Goal: Information Seeking & Learning: Understand process/instructions

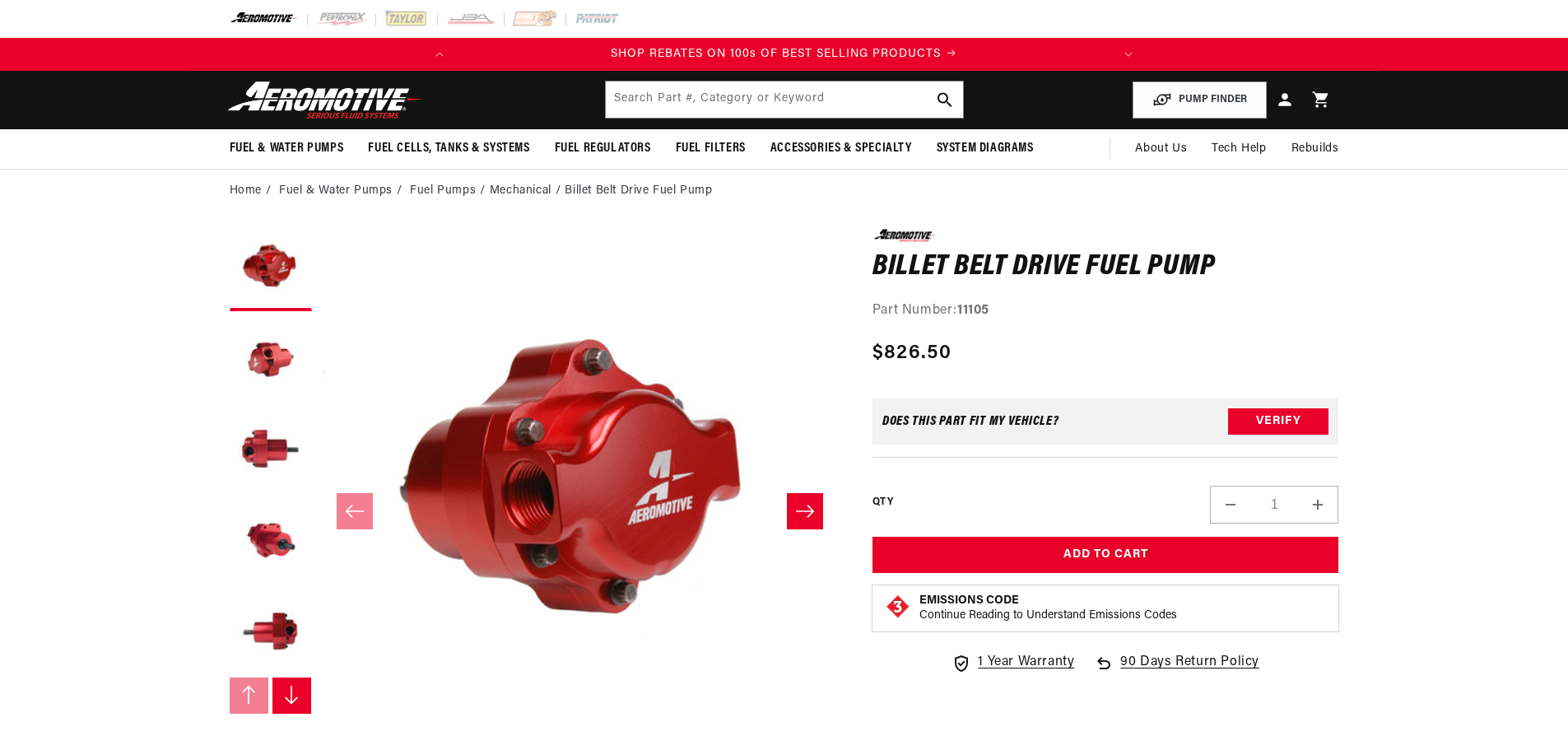
click at [806, 510] on icon "Slide right" at bounding box center [805, 511] width 20 height 17
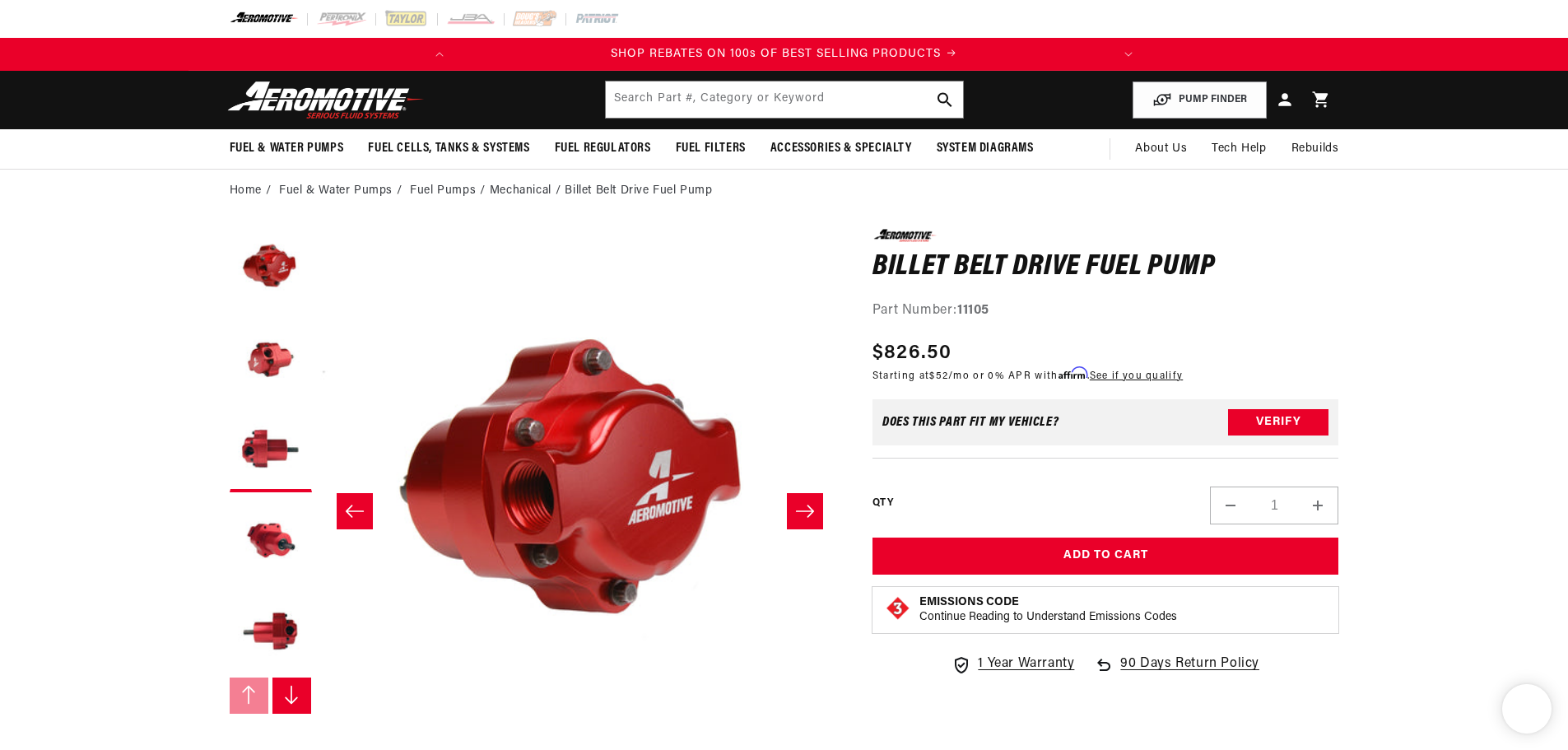
click at [806, 510] on icon "Slide right" at bounding box center [805, 511] width 20 height 17
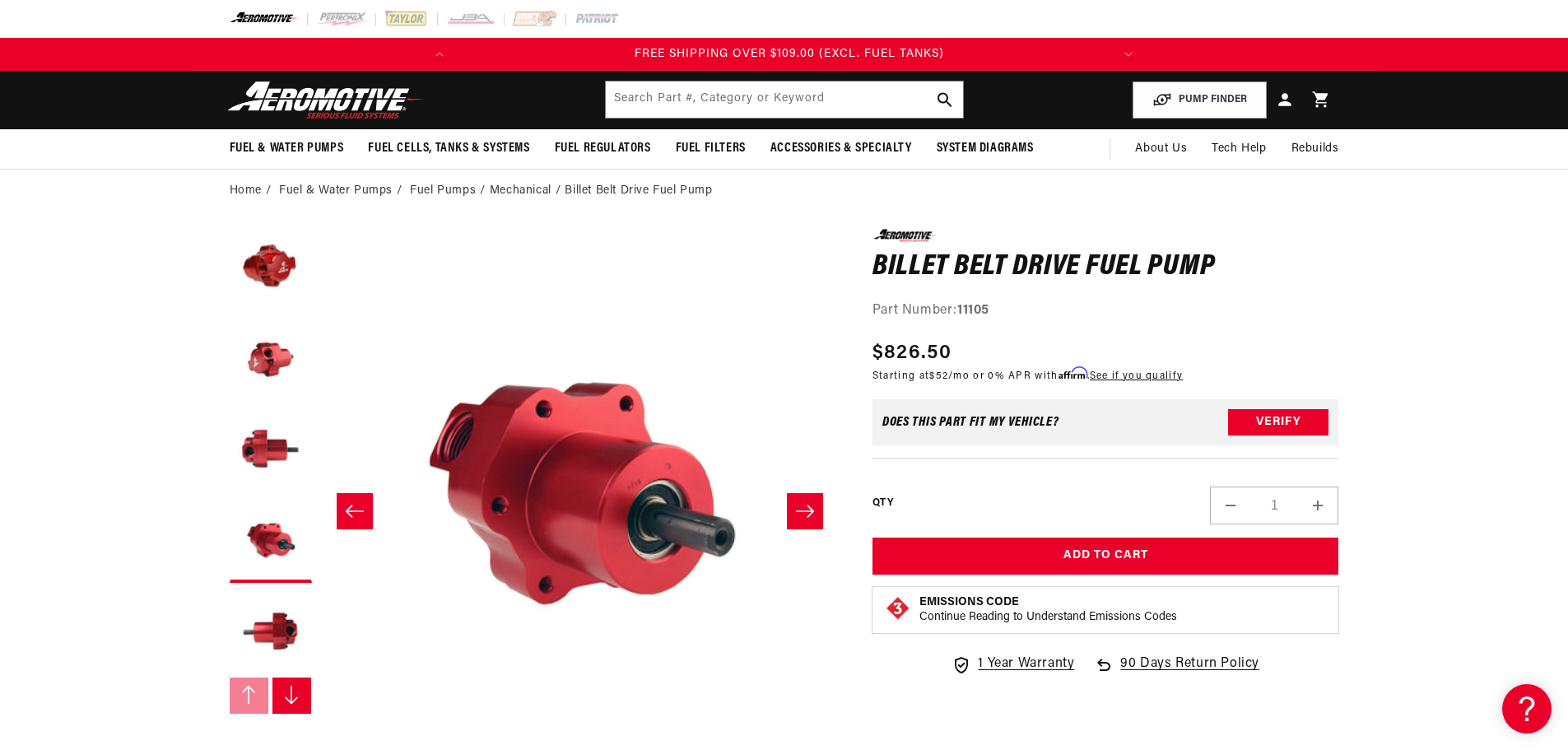
click at [806, 510] on icon "Slide right" at bounding box center [805, 511] width 20 height 17
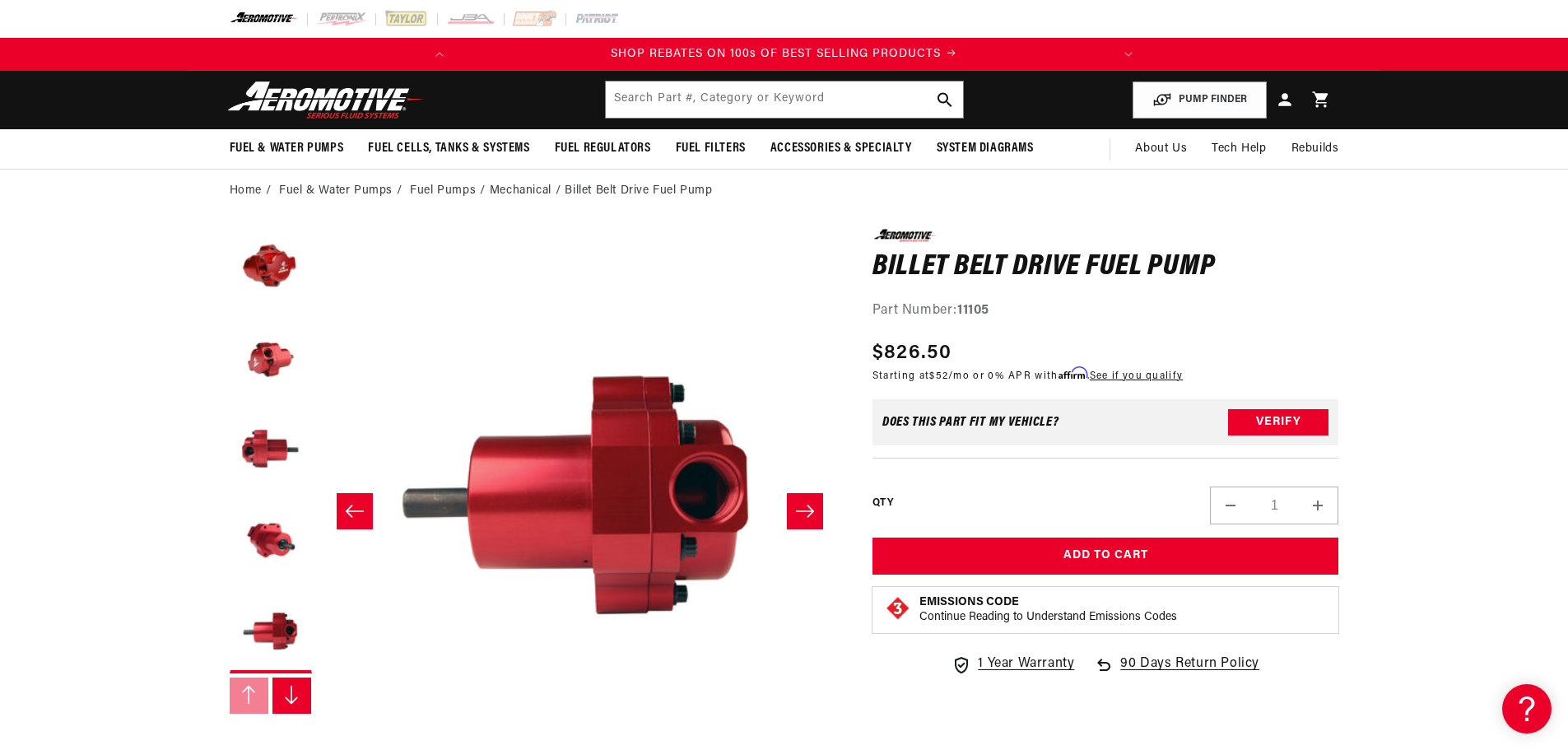
click at [806, 510] on icon "Slide right" at bounding box center [805, 511] width 20 height 17
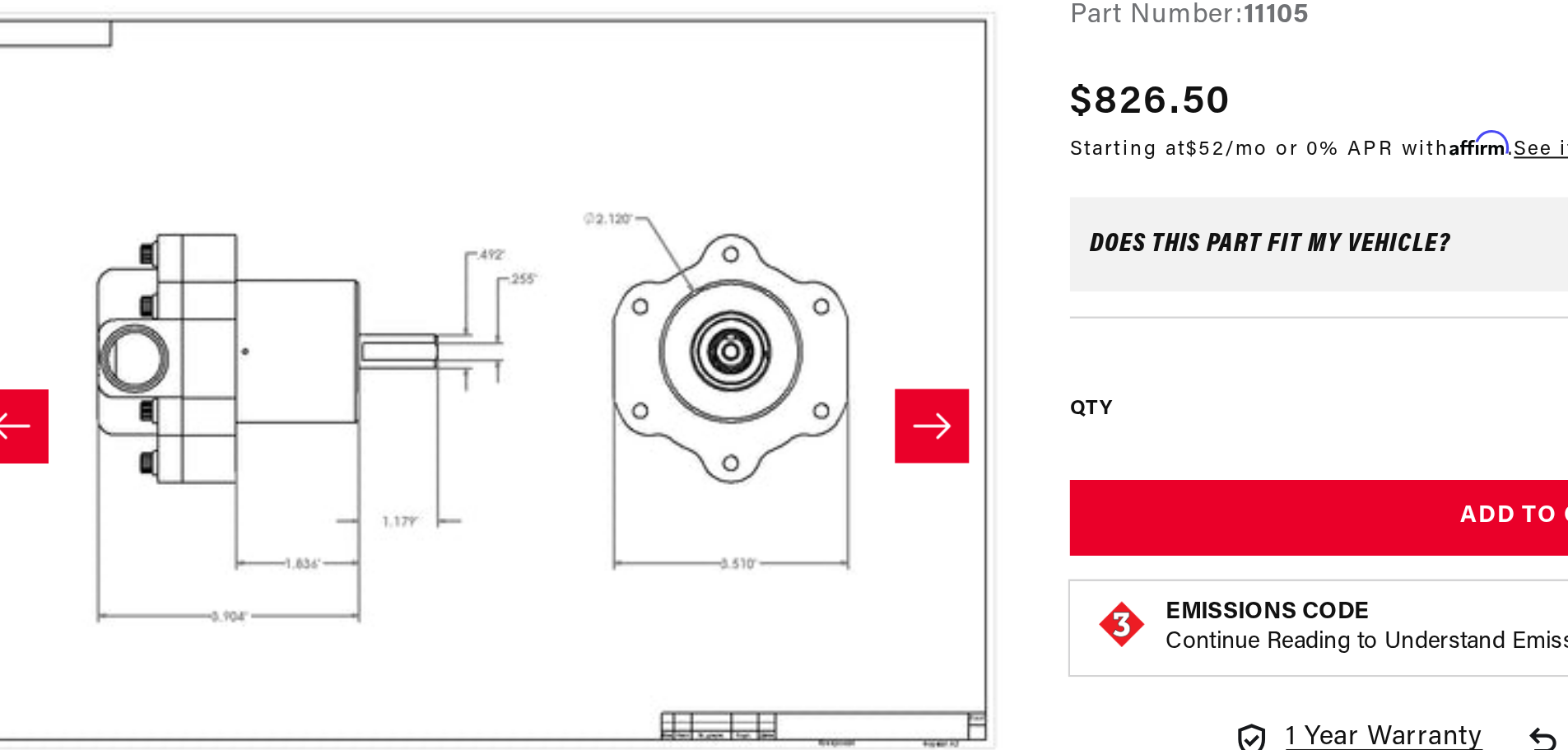
scroll to position [0, 651]
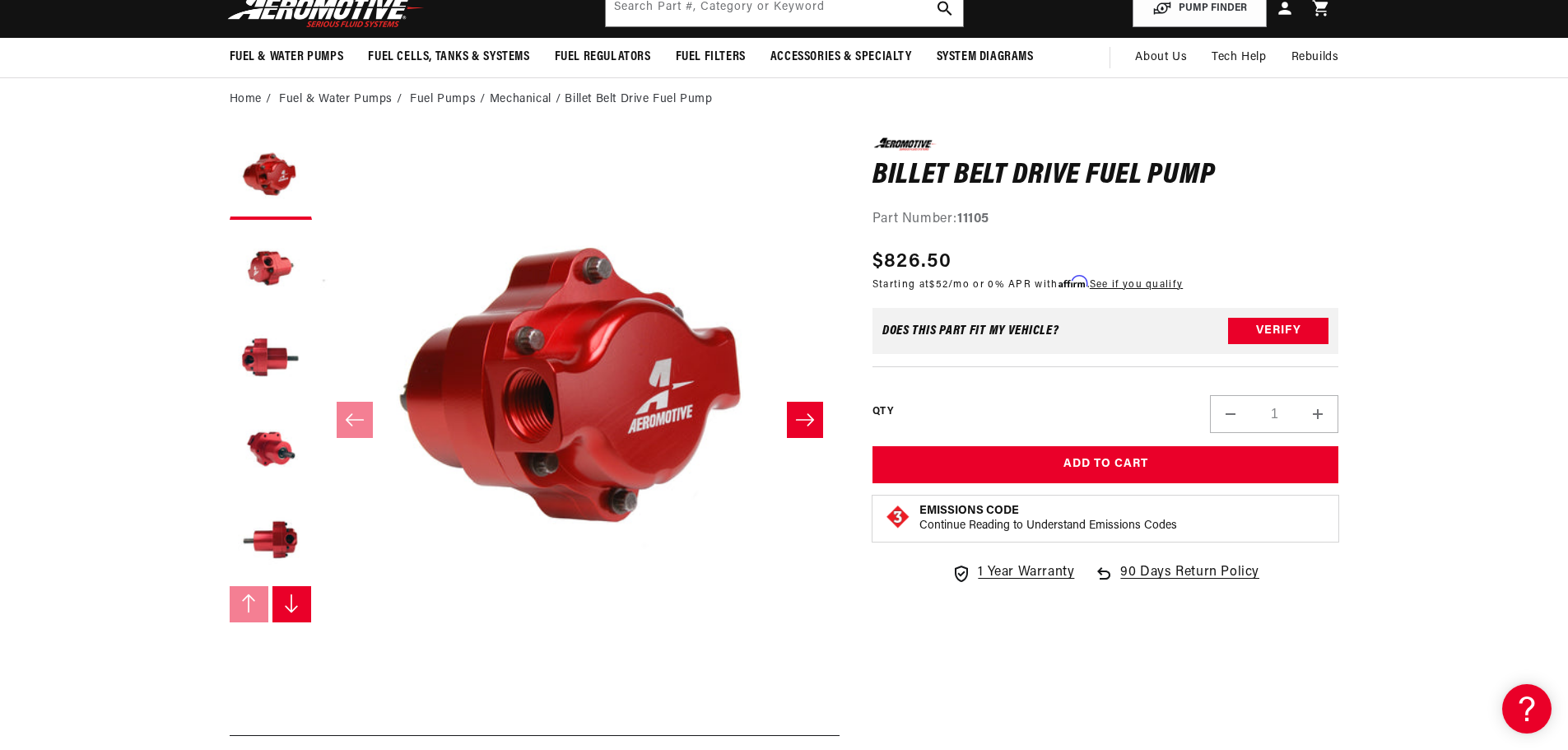
click at [1567, 175] on html "Skip to content Your cart Your cart is empty Loading... You may also like Subto…" at bounding box center [784, 283] width 1568 height 750
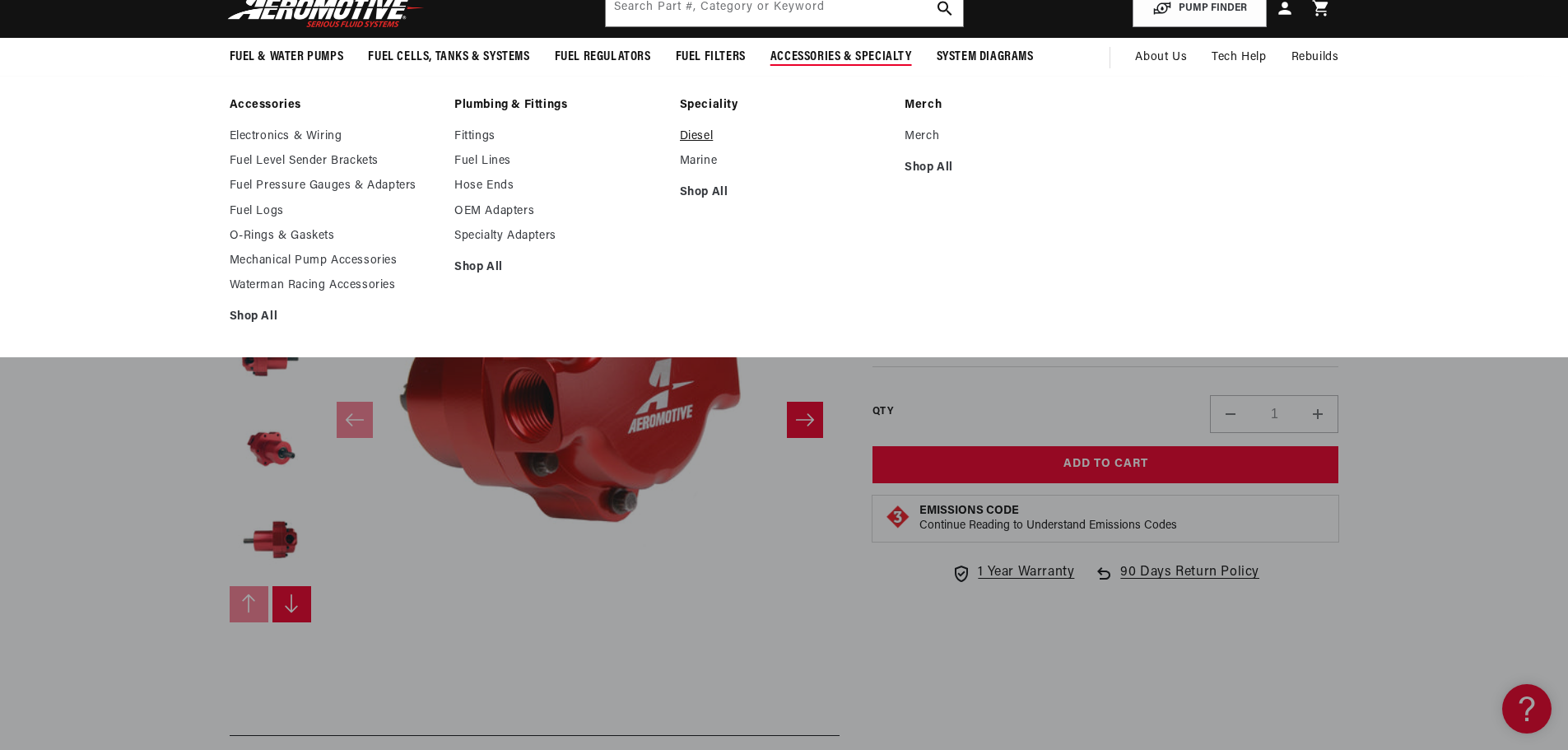
click at [700, 137] on link "Diesel" at bounding box center [784, 136] width 209 height 15
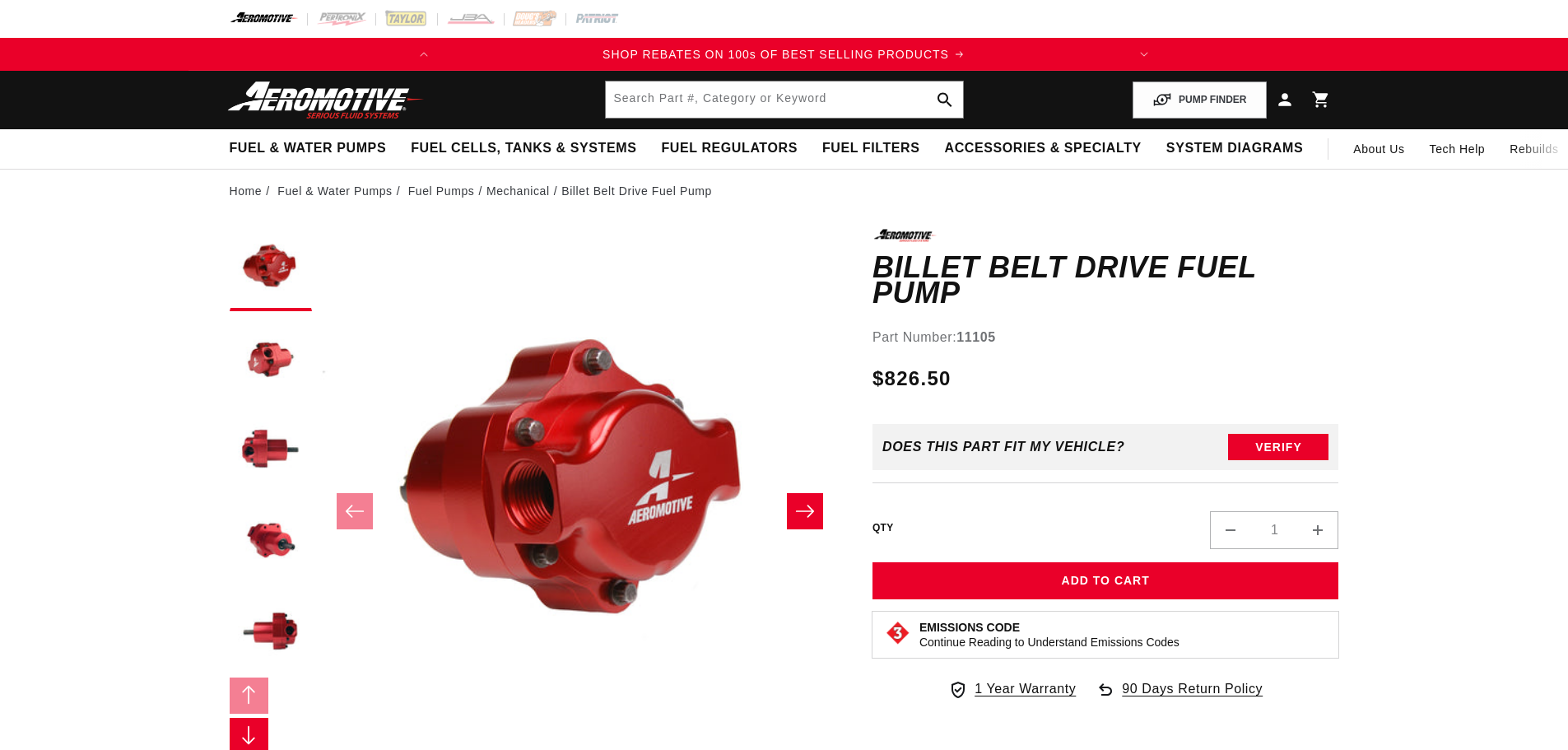
click at [808, 503] on icon "Slide right" at bounding box center [805, 511] width 20 height 17
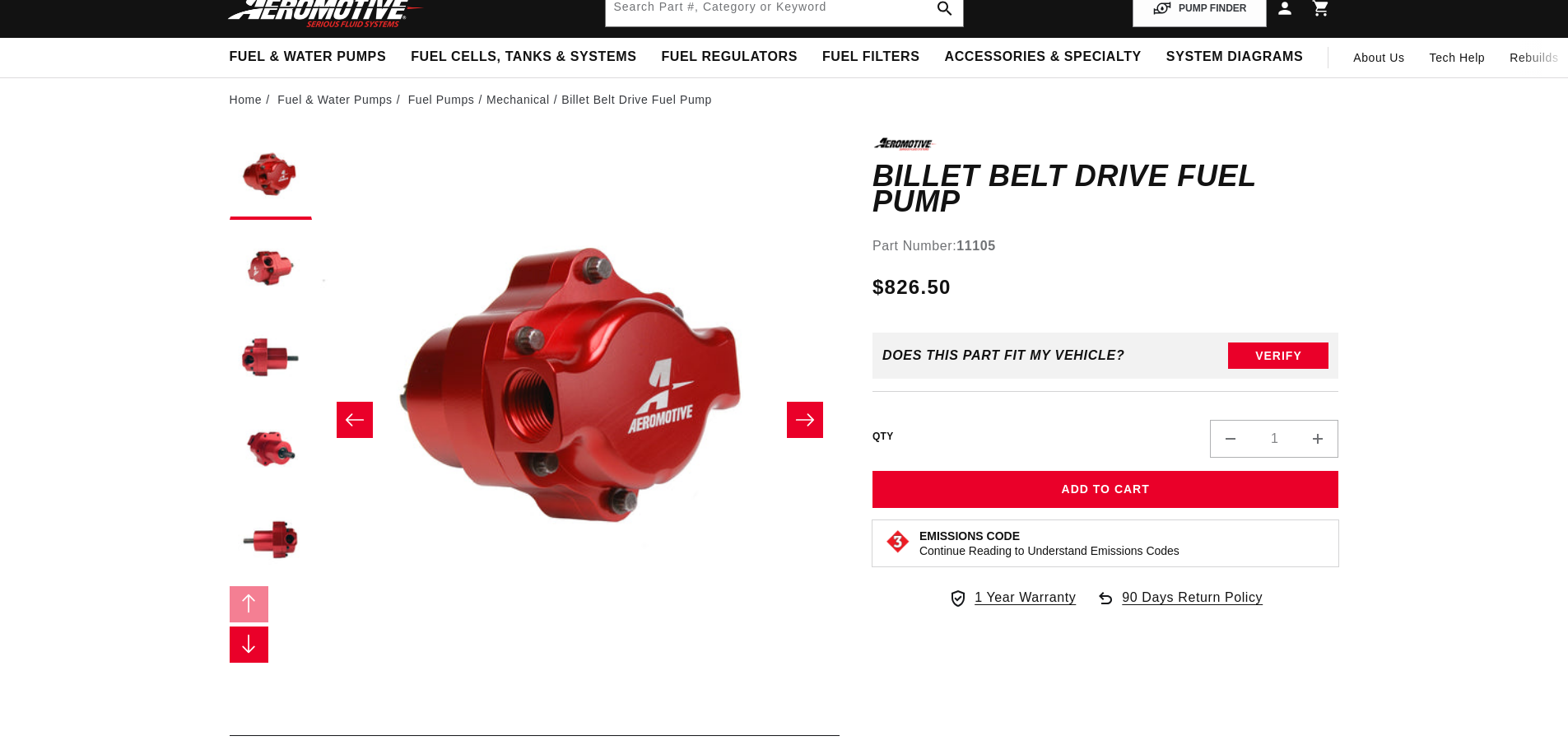
click at [808, 417] on icon "Slide right" at bounding box center [805, 420] width 20 height 17
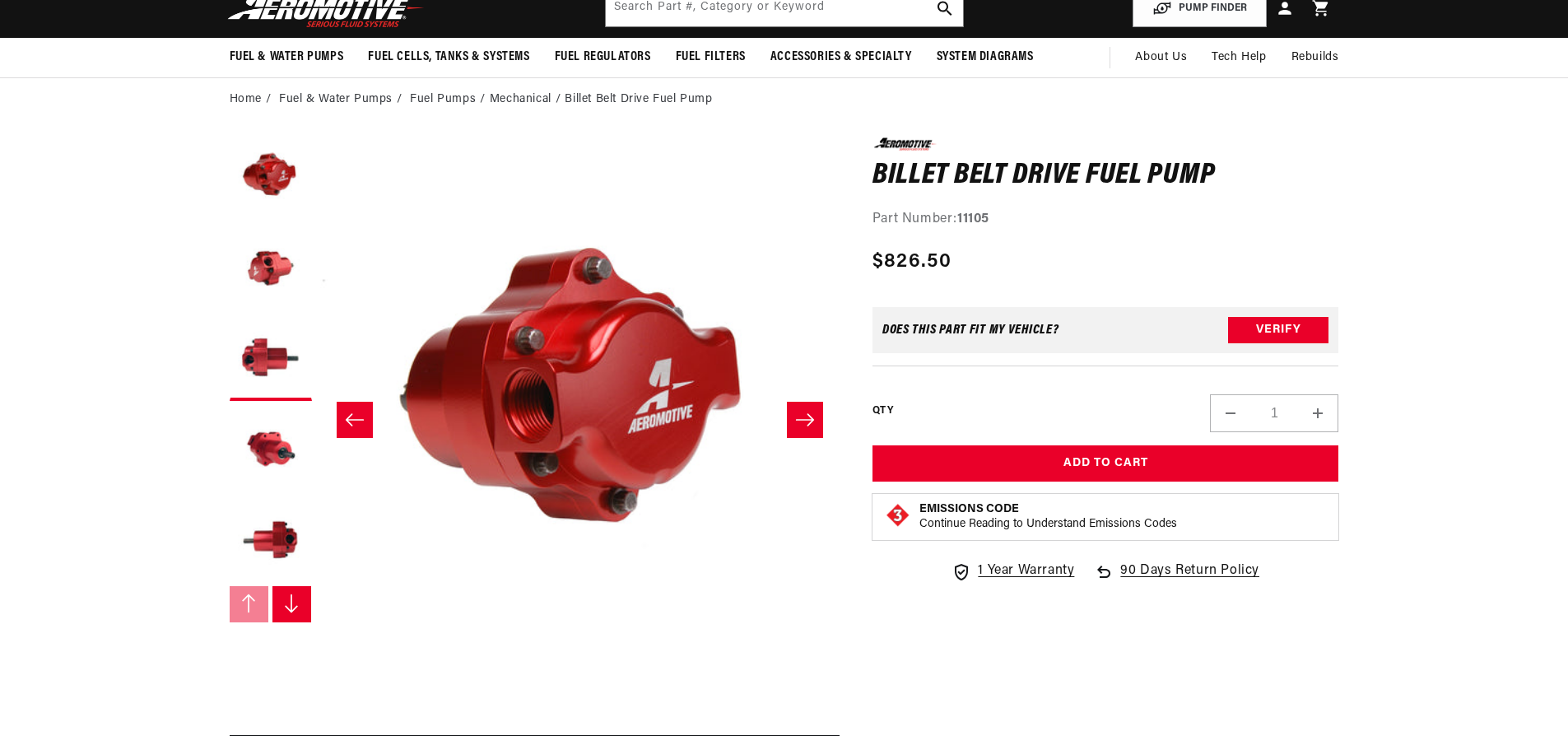
click at [808, 417] on icon "Slide right" at bounding box center [805, 420] width 20 height 17
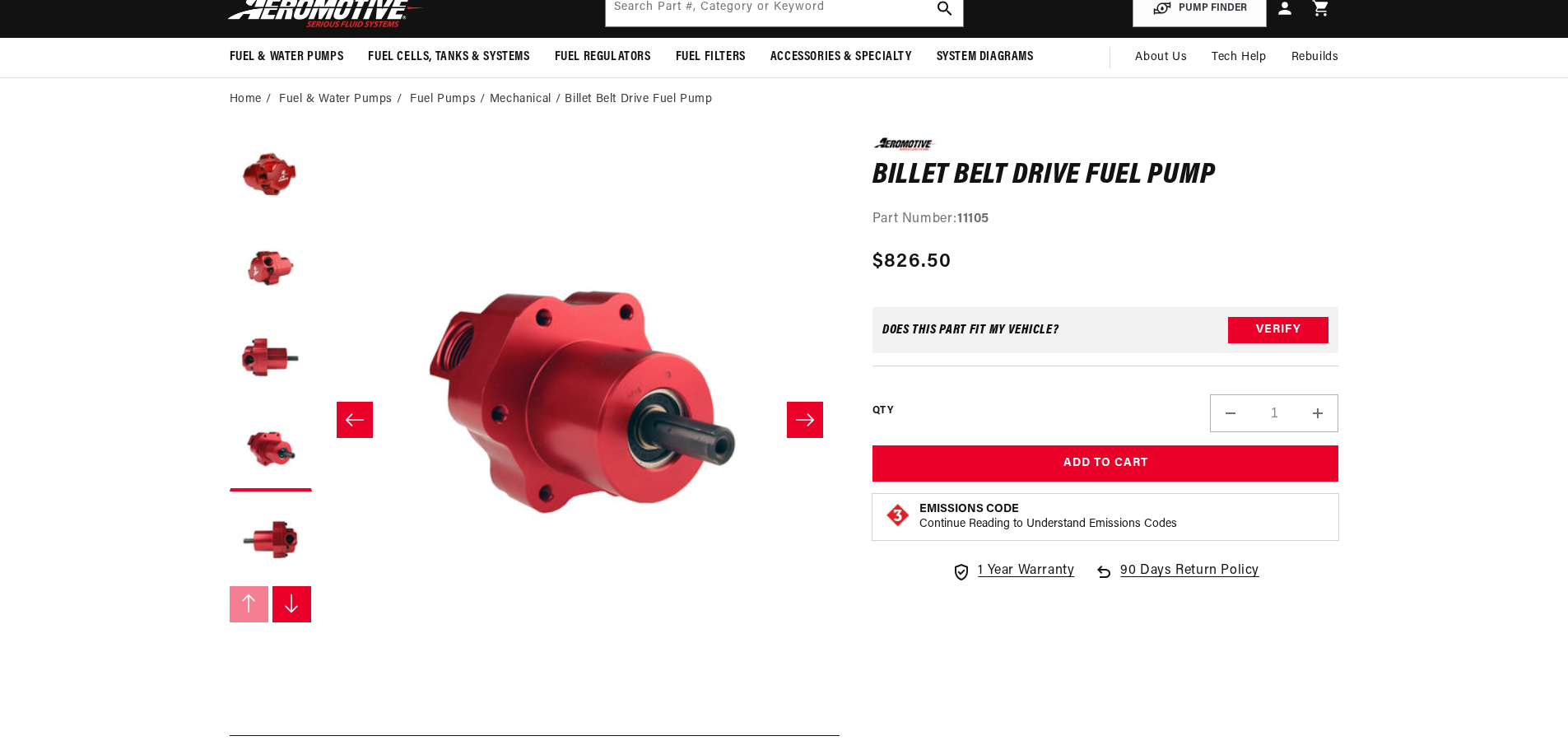
scroll to position [0, 651]
click at [808, 417] on icon "Slide right" at bounding box center [805, 420] width 20 height 17
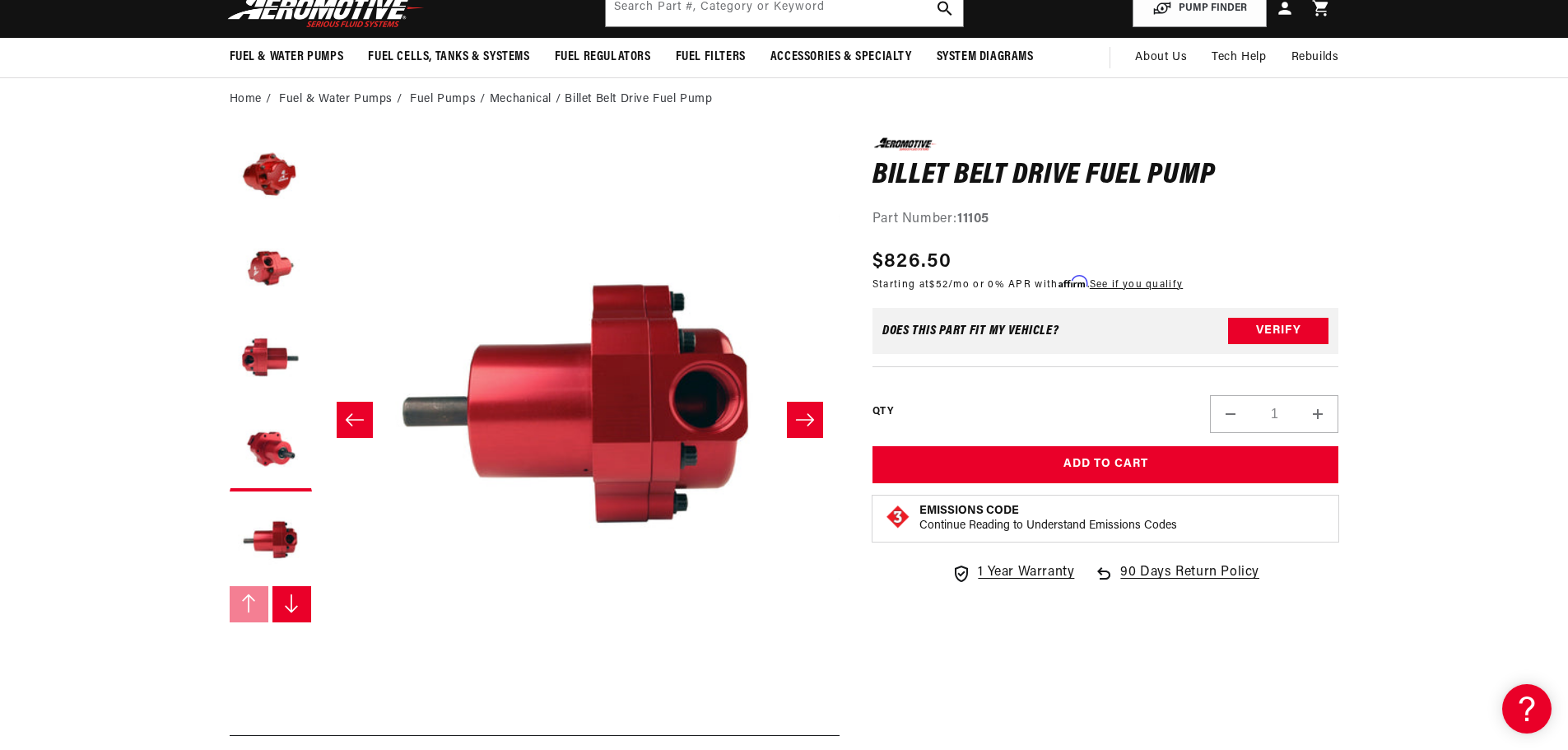
click at [808, 417] on icon "Slide right" at bounding box center [805, 420] width 20 height 17
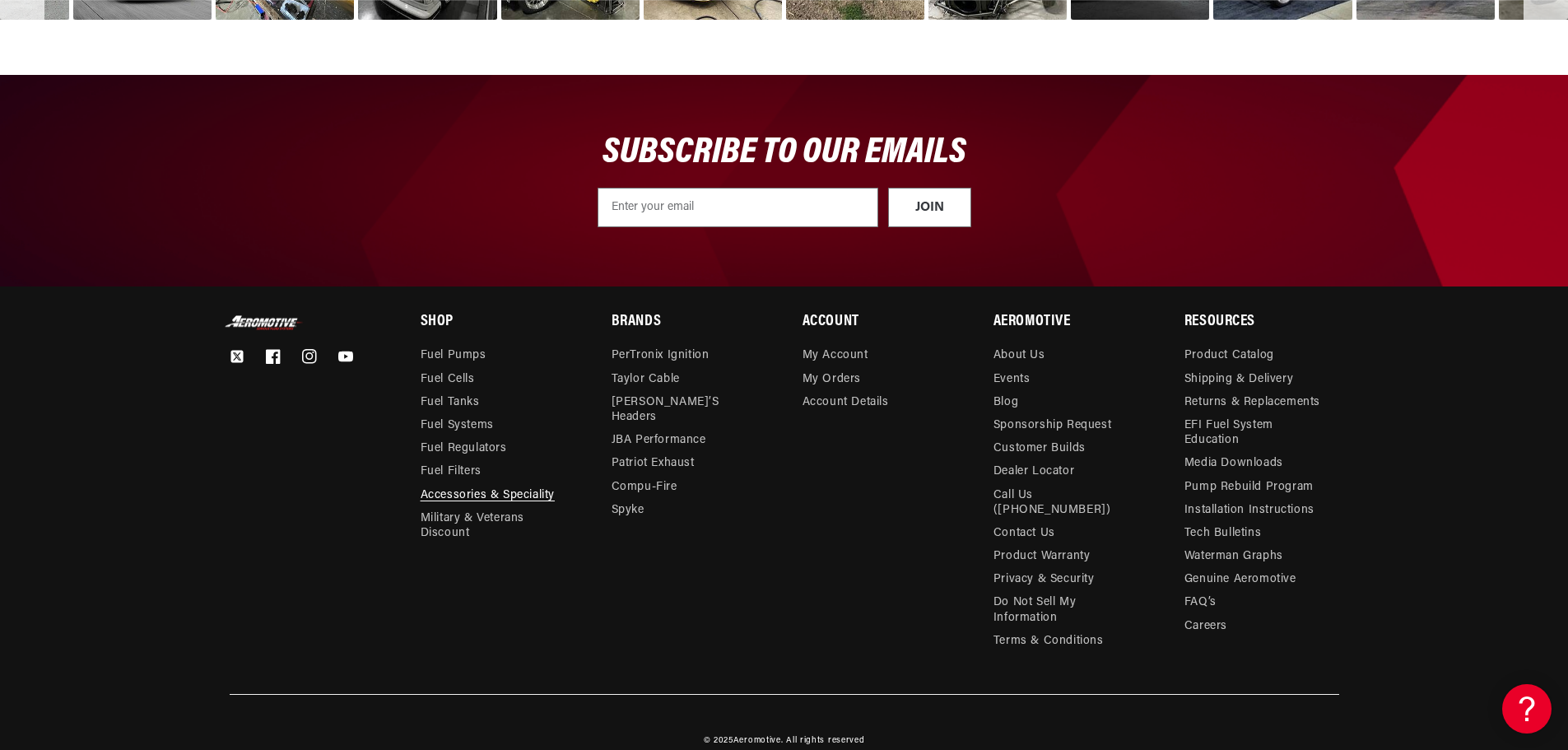
scroll to position [0, 651]
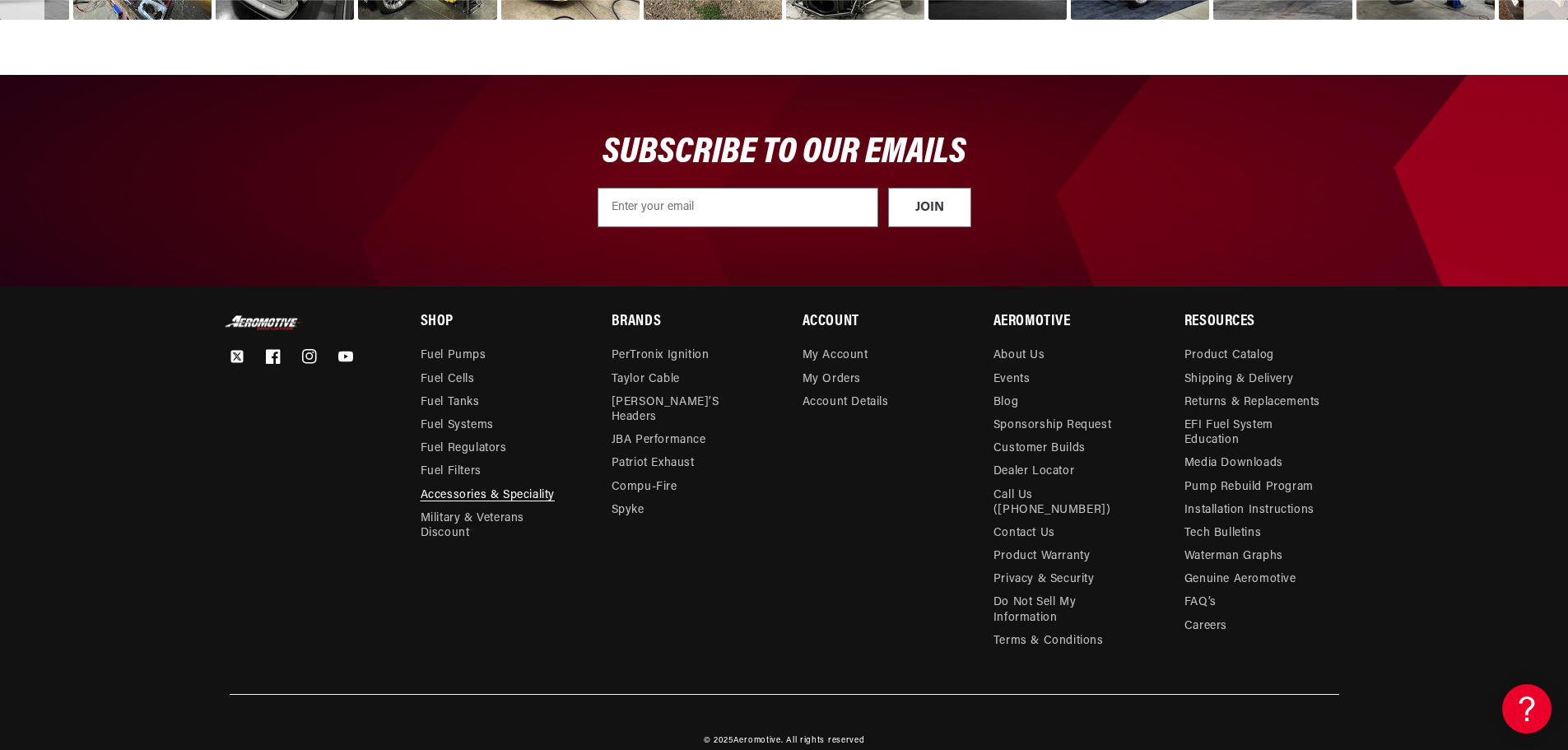
click at [537, 493] on link "Accessories & Speciality" at bounding box center [487, 496] width 134 height 24
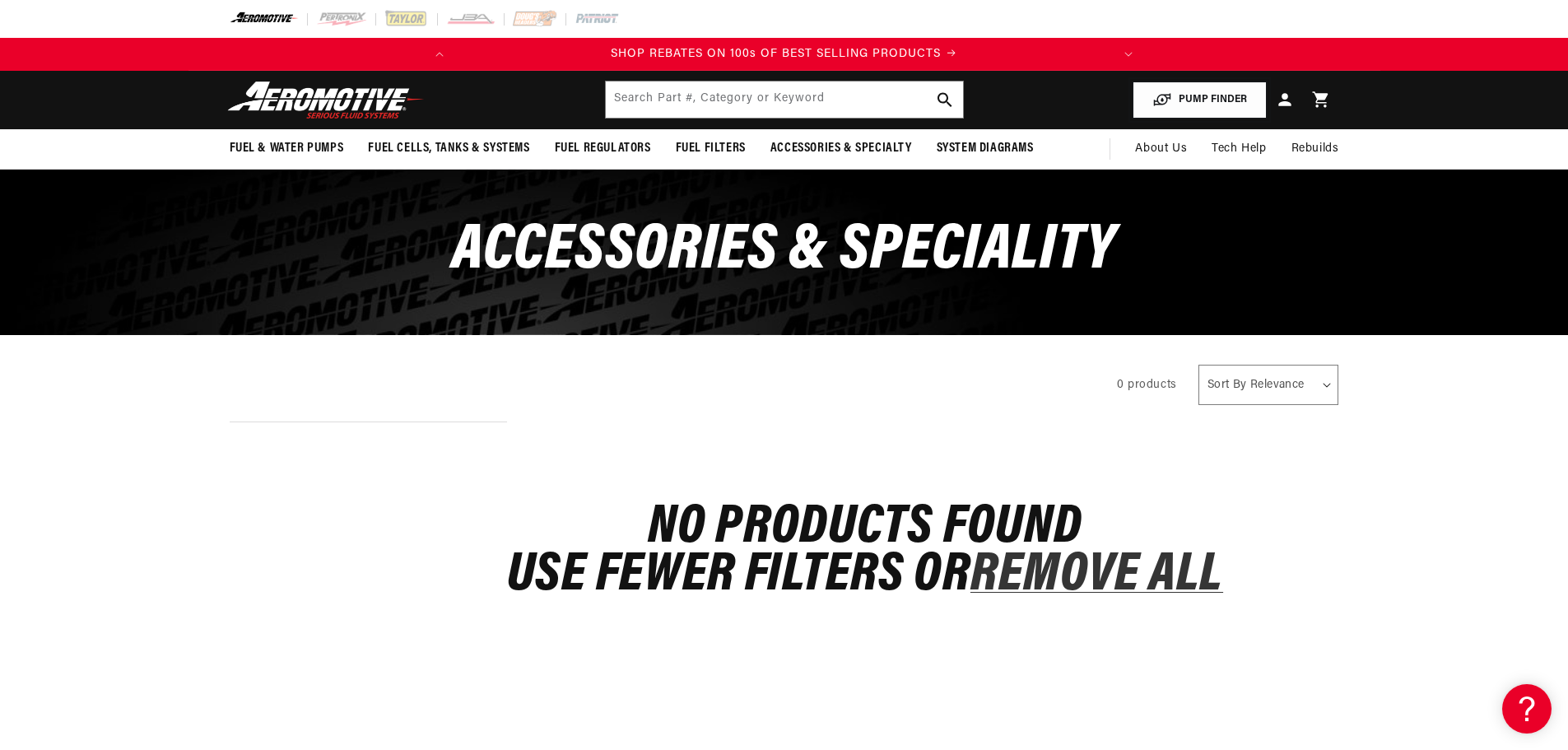
click at [1209, 98] on button "PUMP FINDER" at bounding box center [1200, 100] width 134 height 37
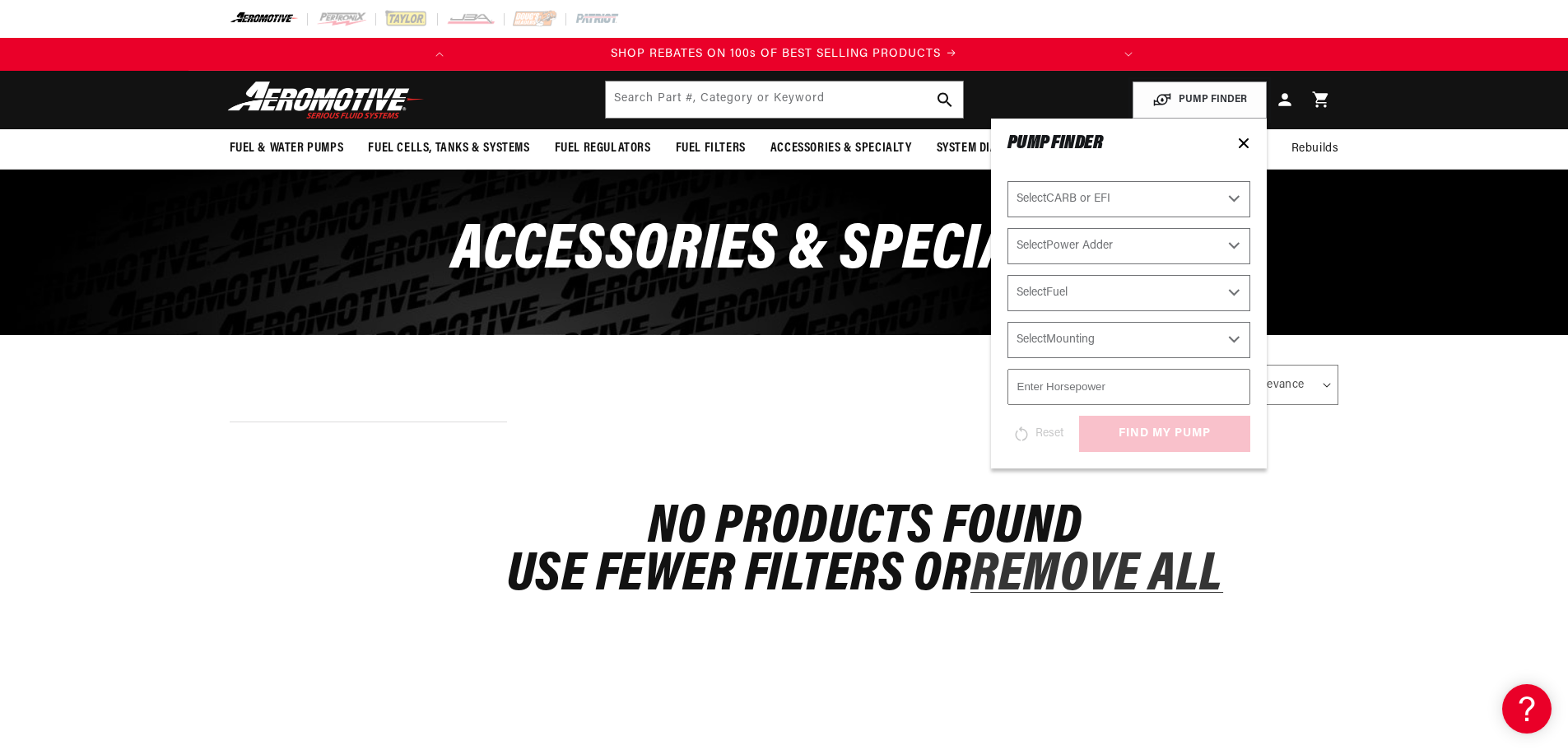
scroll to position [0, 651]
click at [1233, 290] on select "Select Fuel E85 Gas" at bounding box center [1129, 292] width 243 height 36
click at [1233, 199] on select "Select CARB or EFI [GEOGRAPHIC_DATA] Fuel Injected" at bounding box center [1129, 199] width 243 height 36
select select "Fuel-Injected"
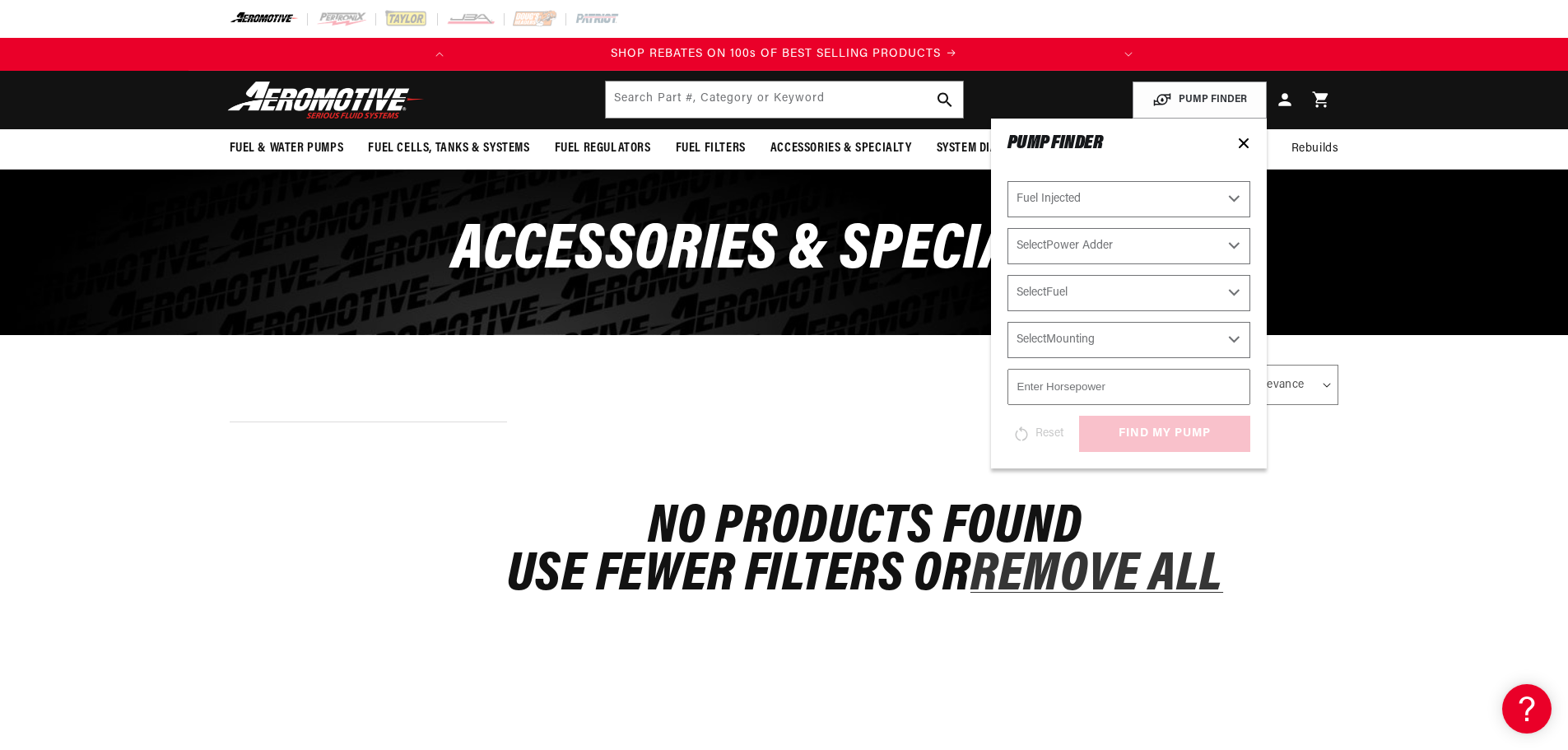
click at [1007, 181] on select "Select CARB or EFI [GEOGRAPHIC_DATA] Fuel Injected" at bounding box center [1129, 199] width 243 height 36
select select "Fuel-Injected"
click at [1143, 437] on div "Reset find my pump" at bounding box center [1129, 433] width 243 height 36
click at [1041, 426] on button "Reset" at bounding box center [1038, 433] width 61 height 36
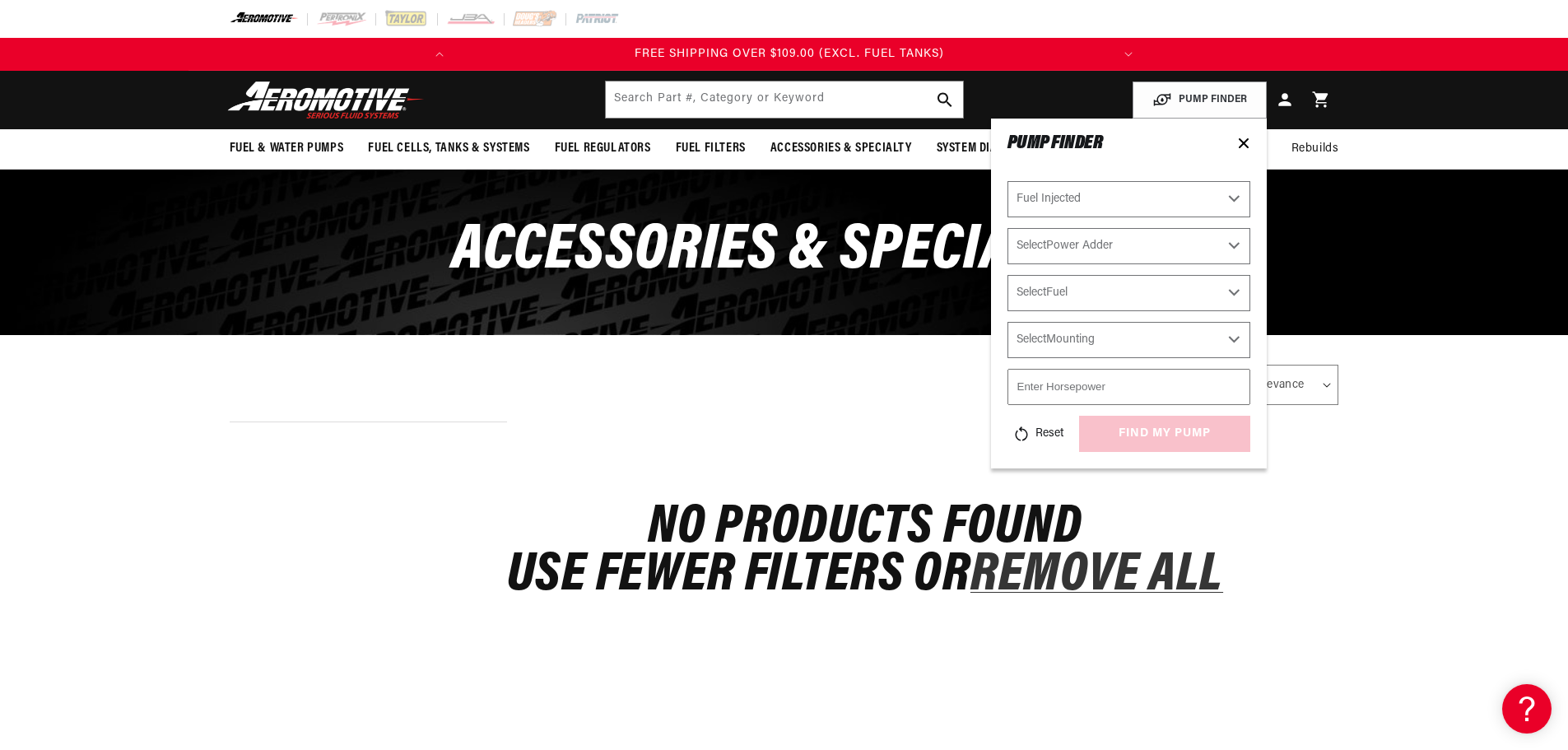
select select "CARB or EFI"
click at [1242, 142] on icon at bounding box center [1244, 143] width 8 height 8
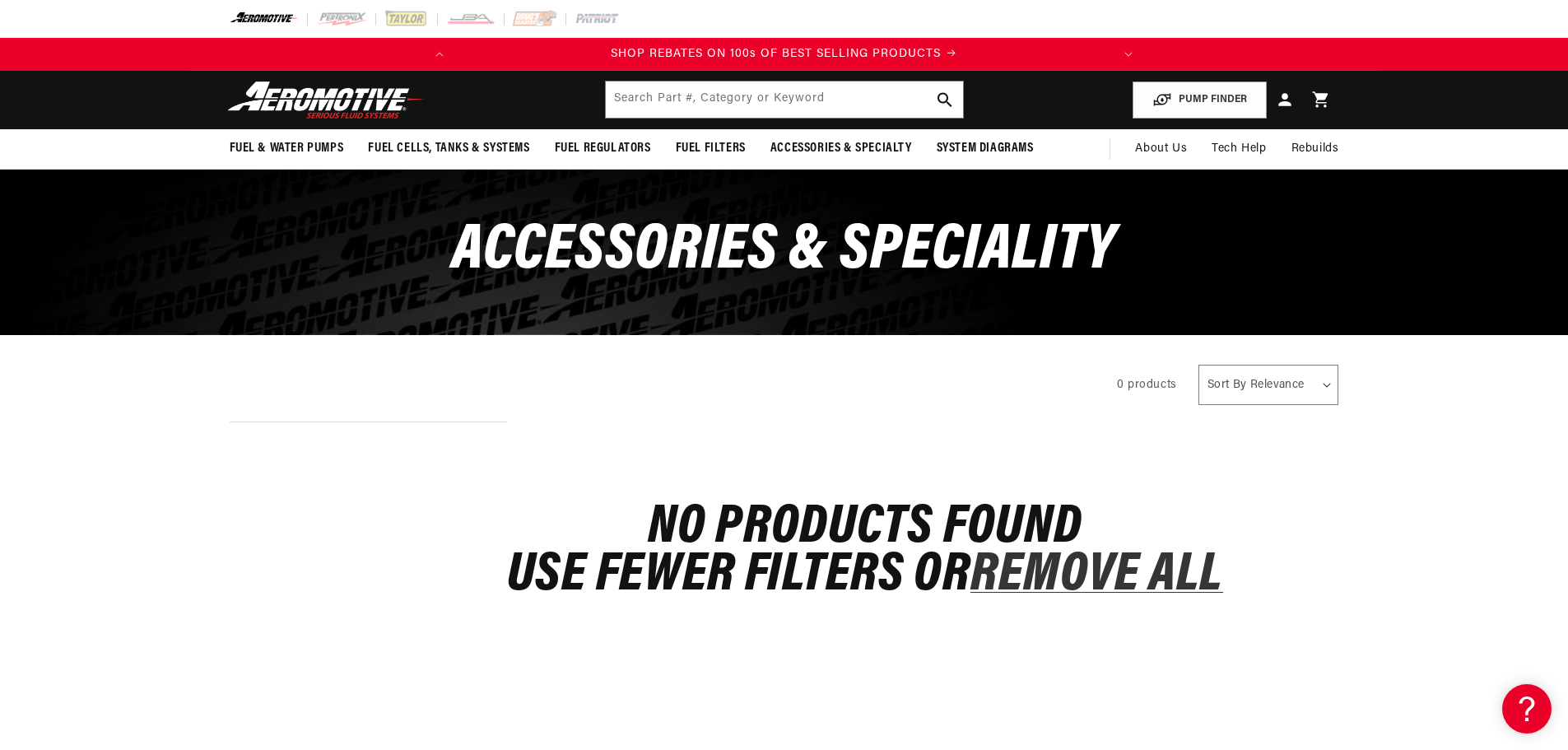
scroll to position [0, 0]
